Goal: Information Seeking & Learning: Learn about a topic

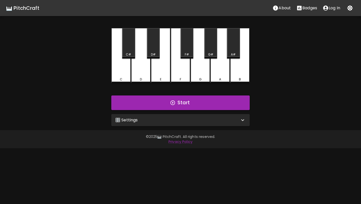
click at [140, 125] on div "🎛️ Settings" at bounding box center [180, 120] width 138 height 12
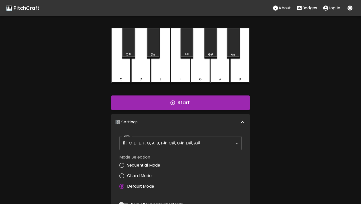
click at [138, 145] on body "🎹 PitchCraft About Badges Log In C C# D D# E F F# G G# A A# B Start 🎛️ Settings…" at bounding box center [180, 152] width 361 height 304
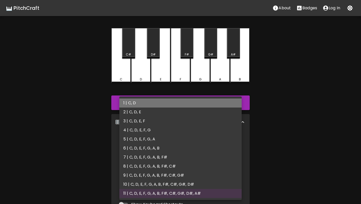
click at [140, 104] on li "1 | C, D" at bounding box center [180, 102] width 122 height 9
type input "1"
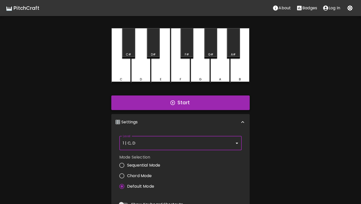
click at [158, 106] on button "Start" at bounding box center [180, 102] width 138 height 15
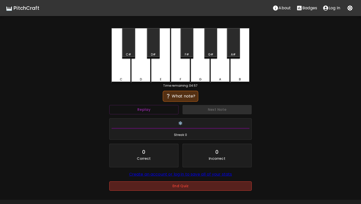
click at [158, 185] on button "End Quiz" at bounding box center [180, 185] width 142 height 9
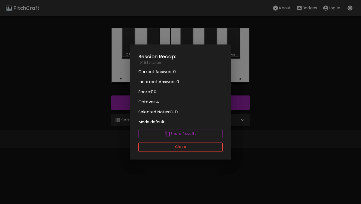
click at [160, 146] on button "Close" at bounding box center [180, 146] width 84 height 9
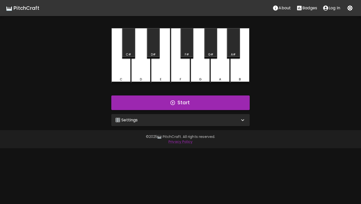
click at [164, 116] on div "🎛️ Settings" at bounding box center [180, 120] width 138 height 12
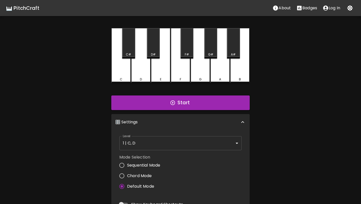
click at [157, 143] on body "🎹 PitchCraft About Badges Log In C C# D D# E F F# G G# A A# B Start 🎛️ Settings…" at bounding box center [180, 152] width 361 height 304
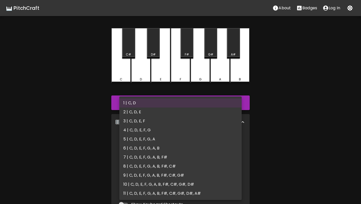
click at [156, 111] on li "2 | C, D, E" at bounding box center [180, 111] width 122 height 9
type input "3"
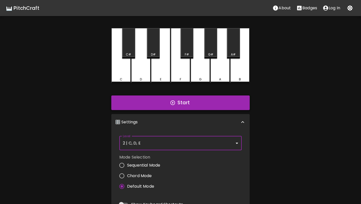
click at [161, 103] on button "Start" at bounding box center [180, 102] width 138 height 15
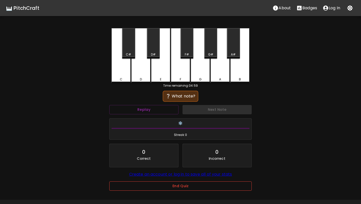
click at [165, 187] on button "End Quiz" at bounding box center [180, 185] width 142 height 9
